Goal: Information Seeking & Learning: Get advice/opinions

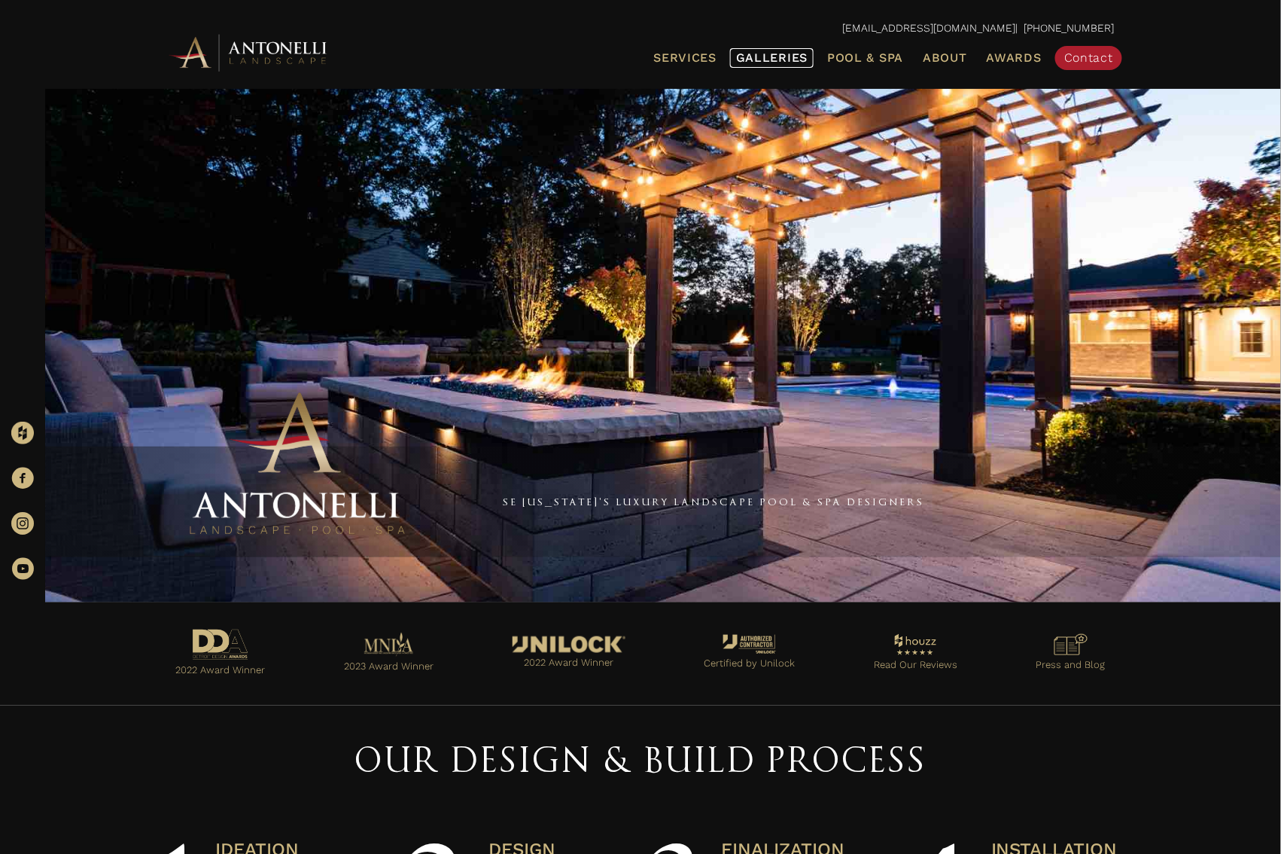
click at [796, 51] on span "Galleries" at bounding box center [772, 57] width 72 height 14
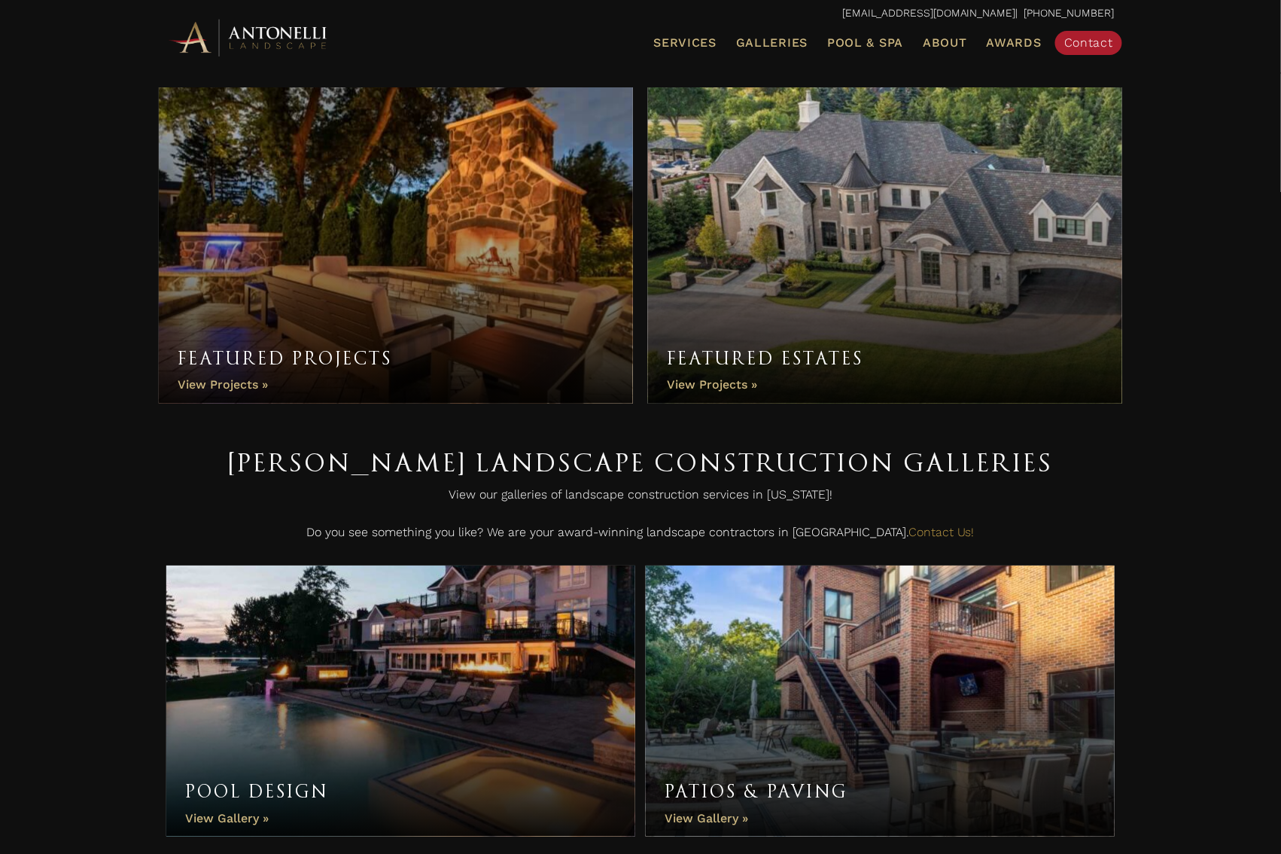
click at [790, 212] on link "Featured Estates" at bounding box center [885, 245] width 474 height 316
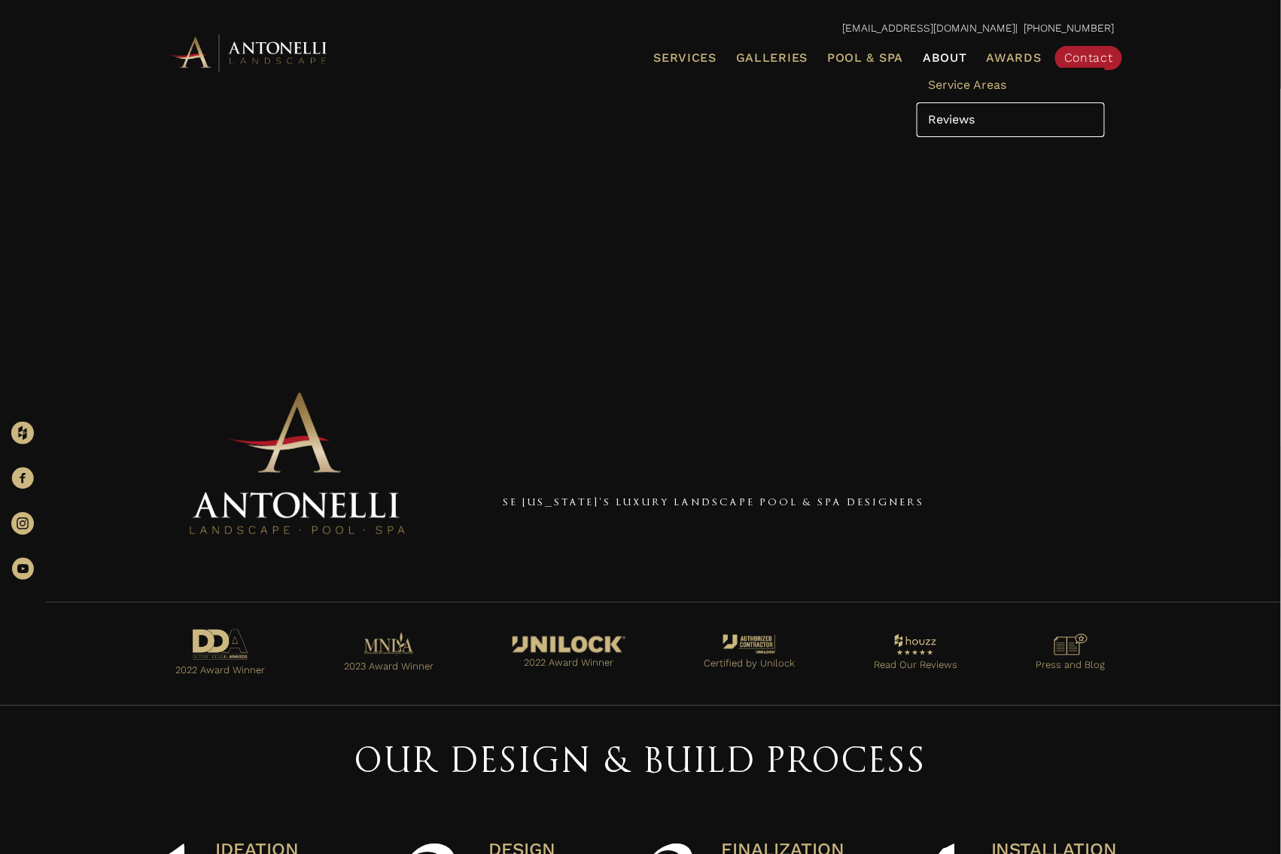
click at [958, 102] on link "Reviews" at bounding box center [1011, 119] width 188 height 35
